Goal: Find contact information: Find contact information

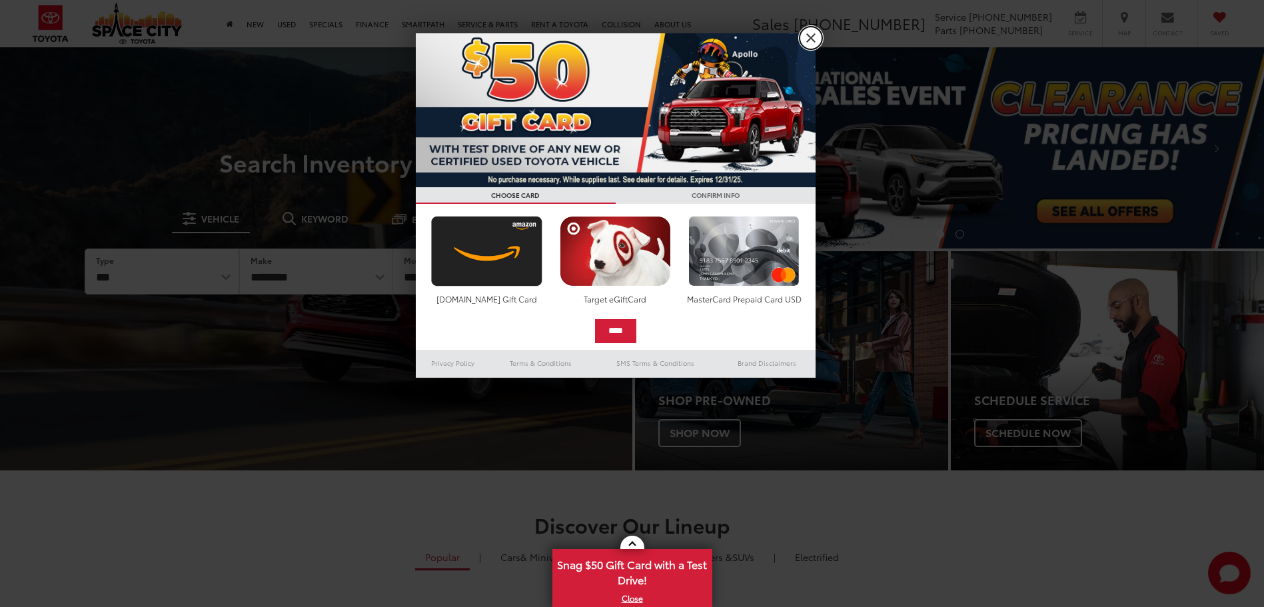
click at [799, 34] on link "X" at bounding box center [810, 38] width 23 height 23
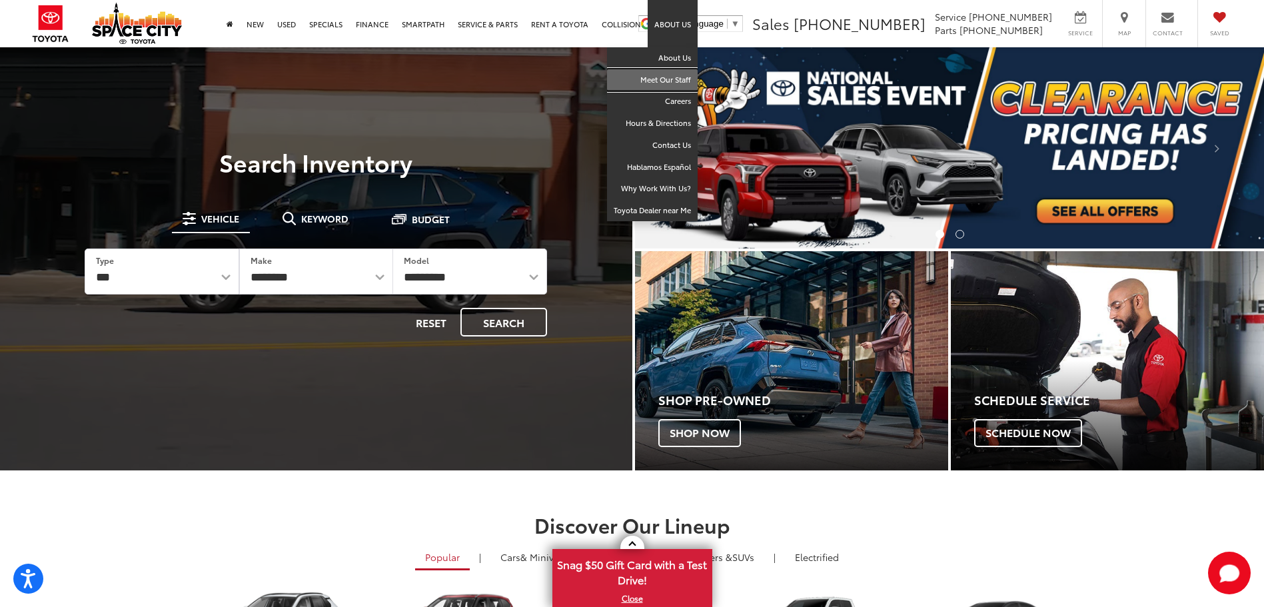
click at [662, 83] on link "Meet Our Staff" at bounding box center [652, 80] width 91 height 22
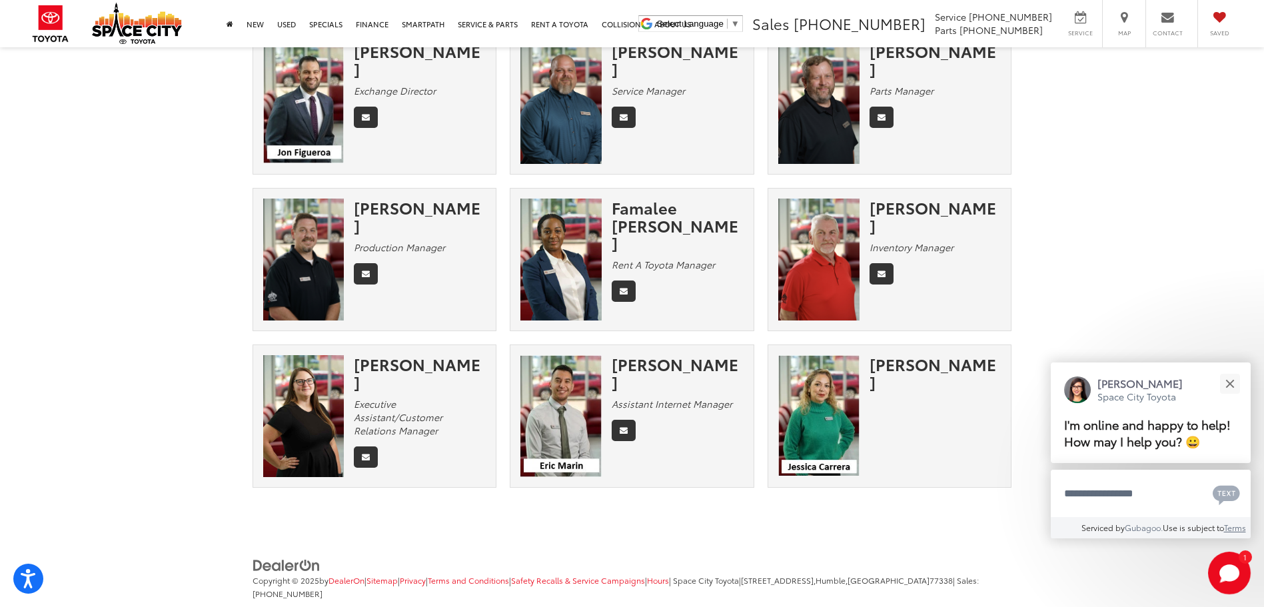
scroll to position [761, 0]
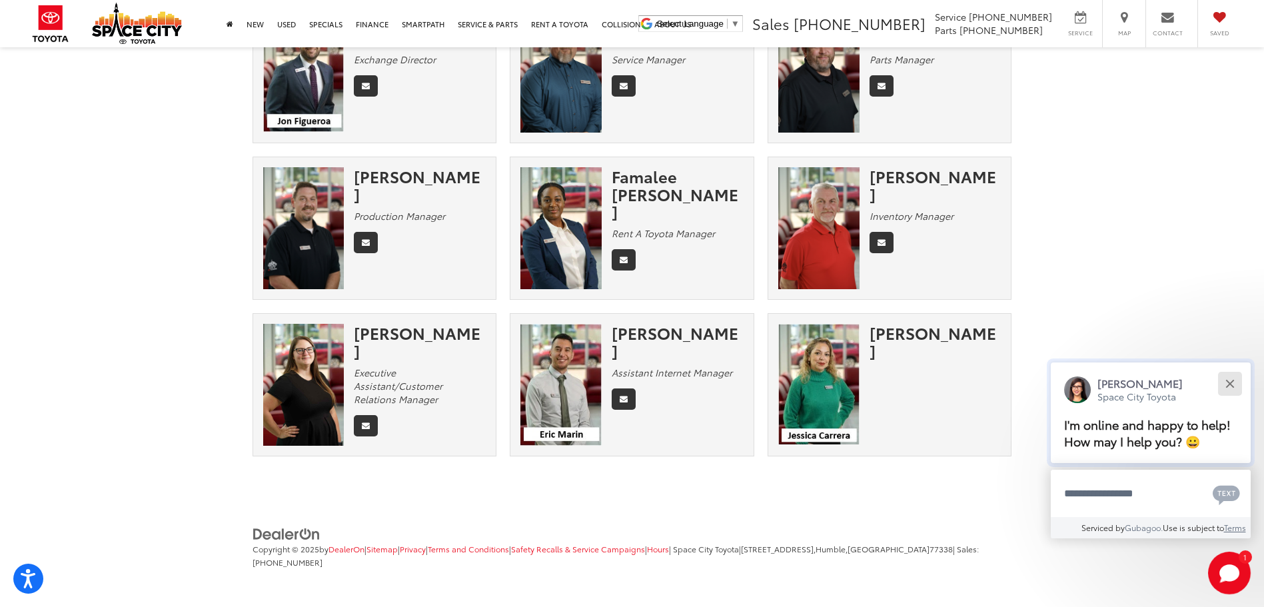
click at [1236, 384] on button "Close" at bounding box center [1229, 383] width 29 height 29
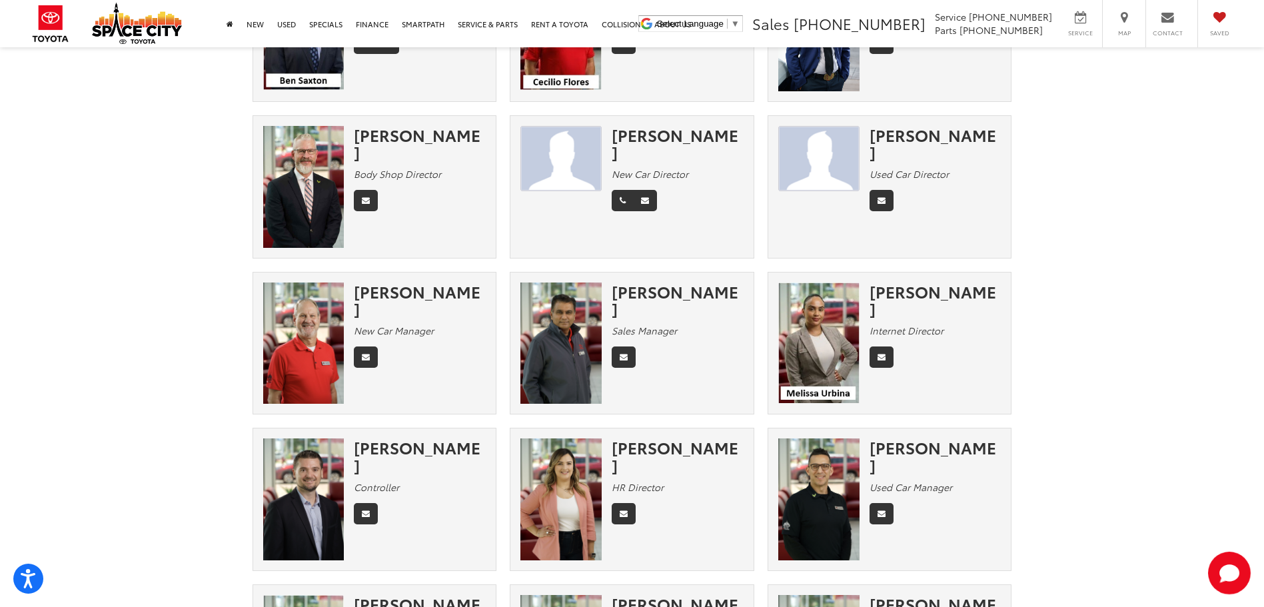
scroll to position [0, 0]
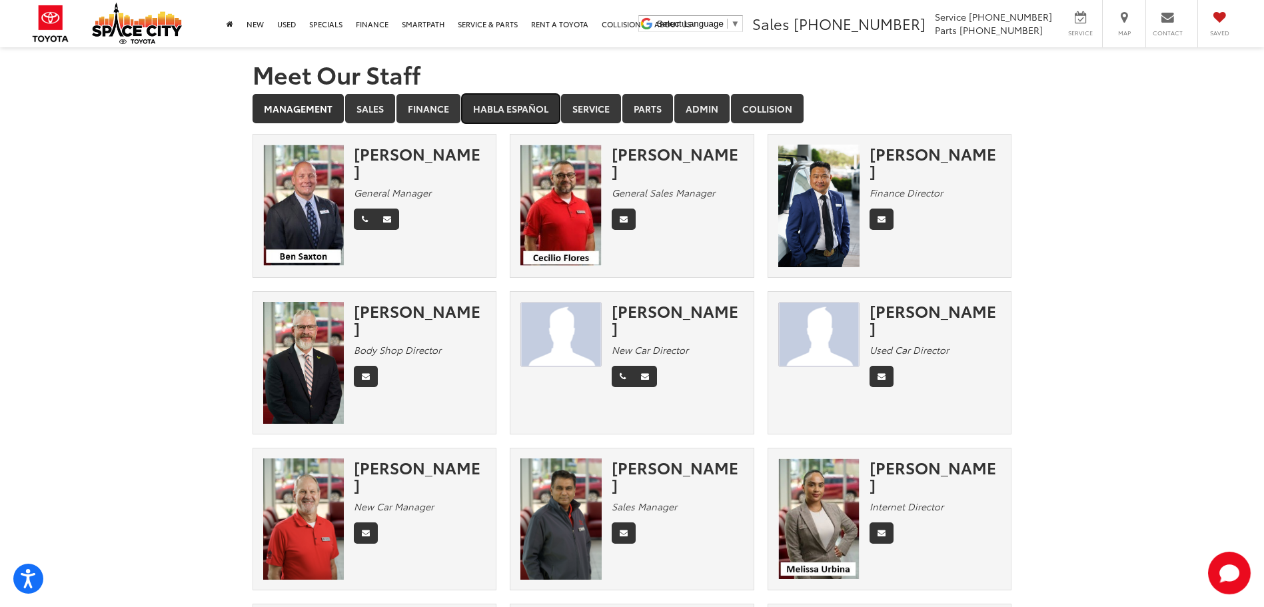
click at [517, 103] on link "Habla Español" at bounding box center [511, 108] width 98 height 29
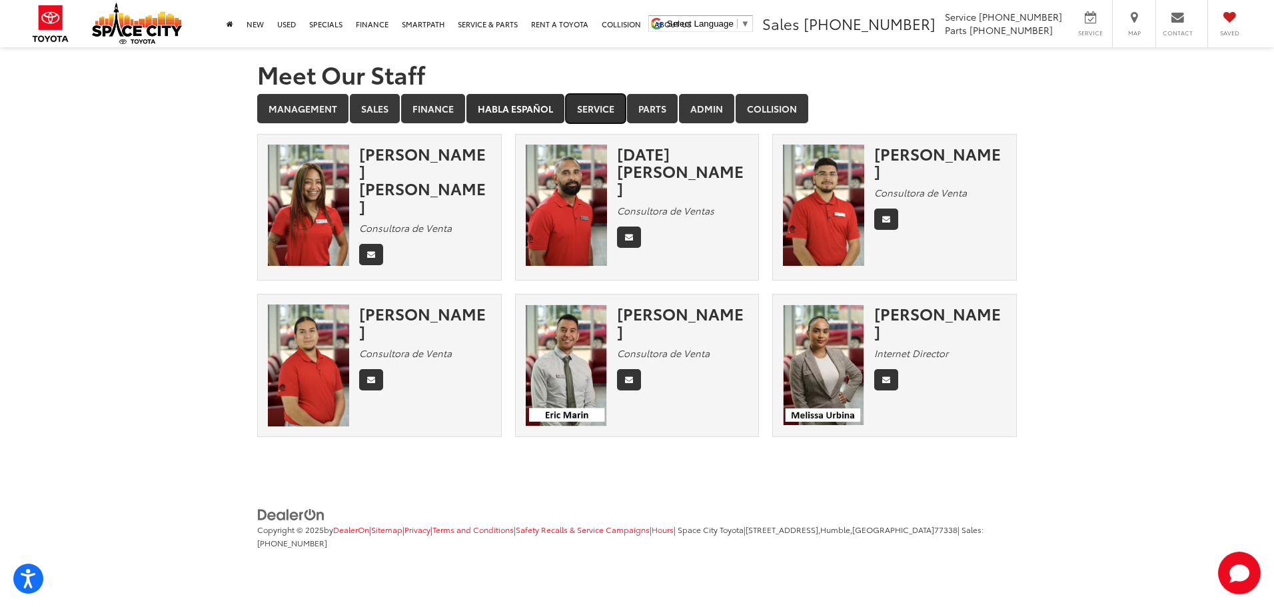
click at [594, 108] on link "Service" at bounding box center [596, 108] width 60 height 29
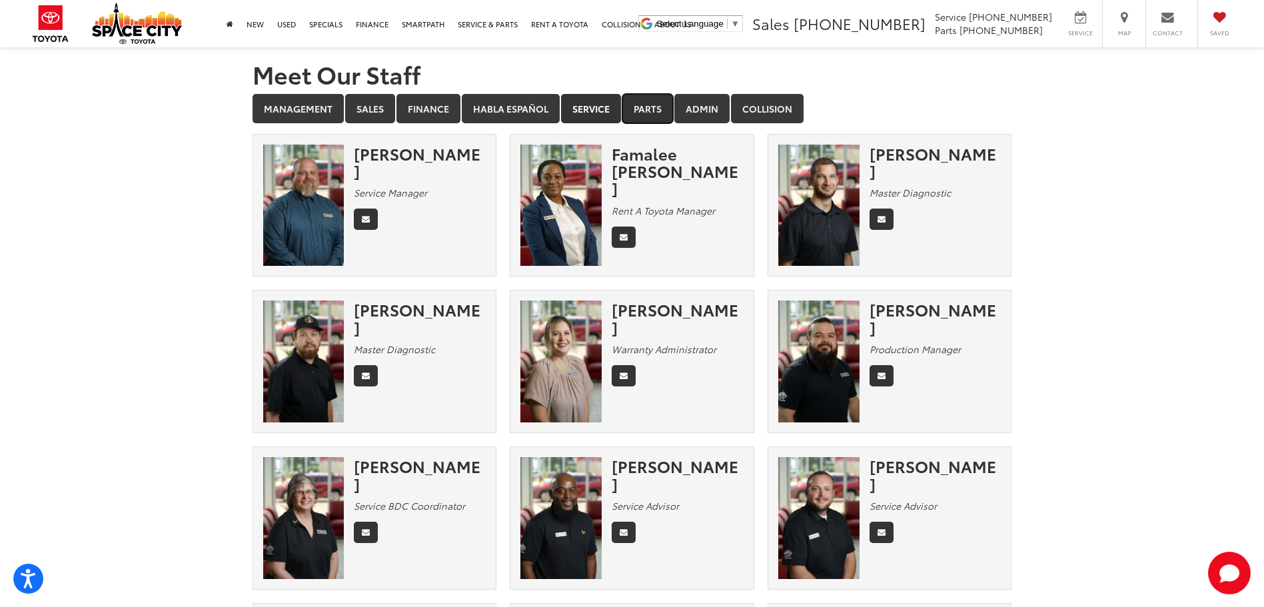
click at [650, 105] on link "Parts" at bounding box center [647, 108] width 51 height 29
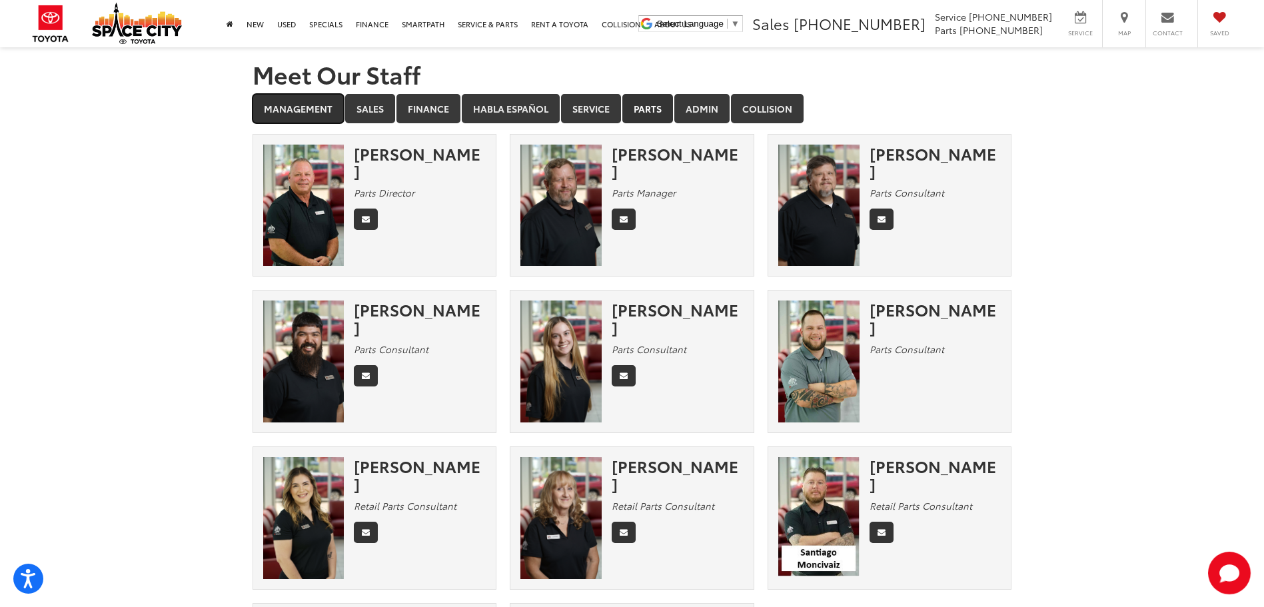
click at [308, 114] on link "Management" at bounding box center [298, 108] width 91 height 29
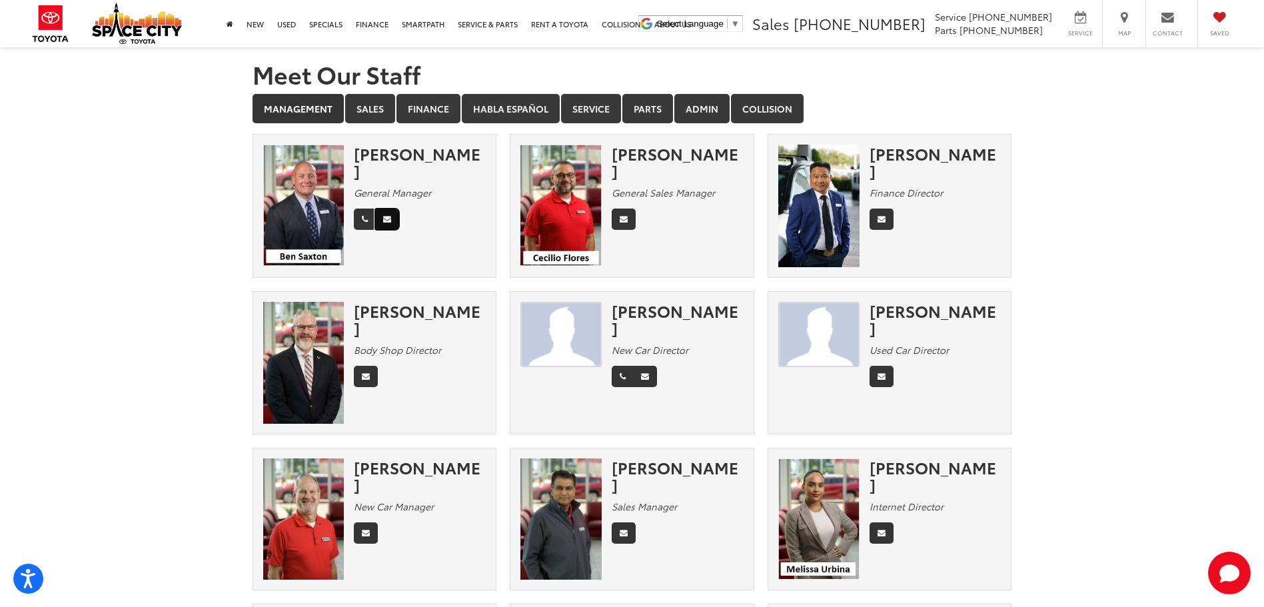
click at [388, 215] on icon "Email" at bounding box center [387, 219] width 8 height 8
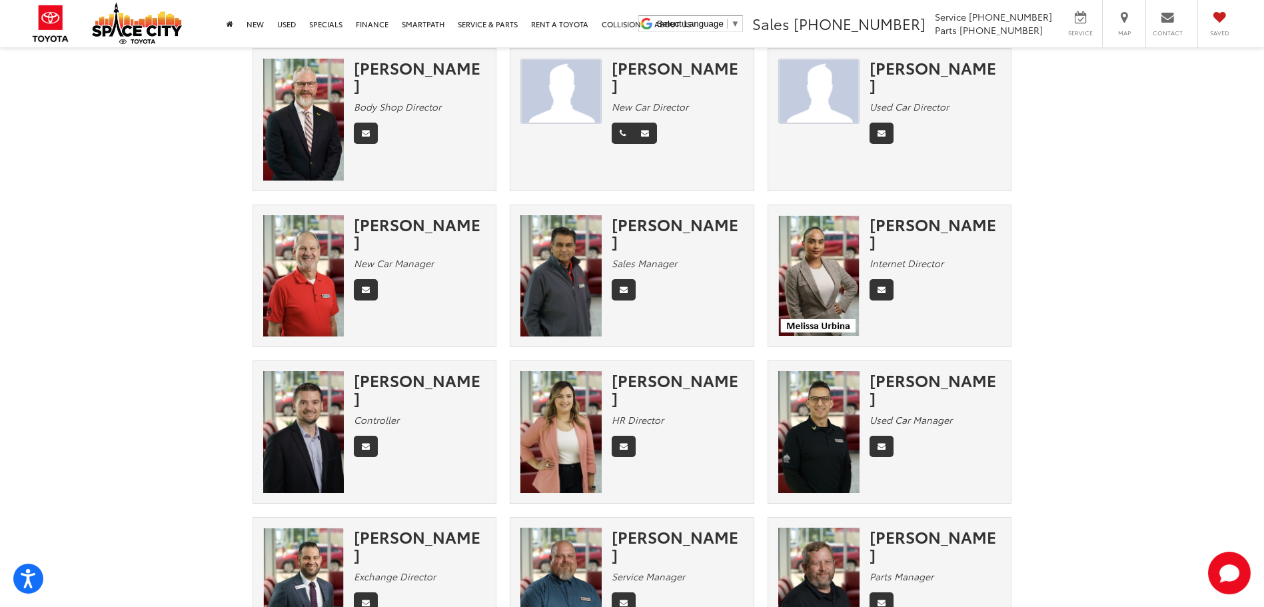
scroll to position [266, 0]
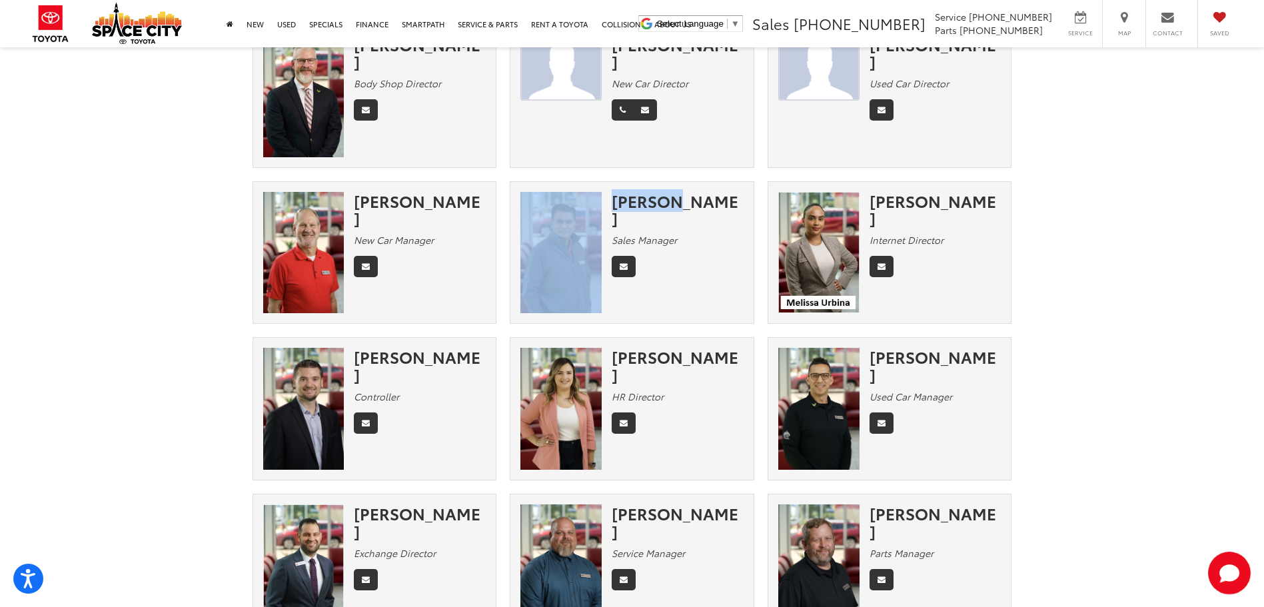
drag, startPoint x: 658, startPoint y: 199, endPoint x: 600, endPoint y: 195, distance: 58.1
click at [600, 195] on div "[PERSON_NAME] Sales Manager" at bounding box center [631, 253] width 243 height 122
